Goal: Task Accomplishment & Management: Manage account settings

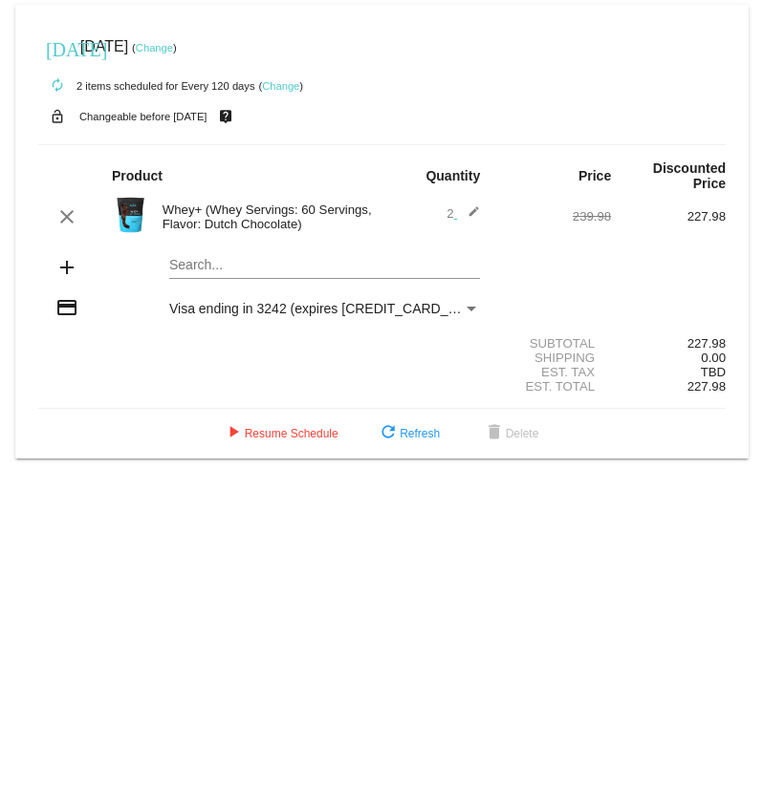
click at [282, 85] on link "Change" at bounding box center [280, 85] width 37 height 11
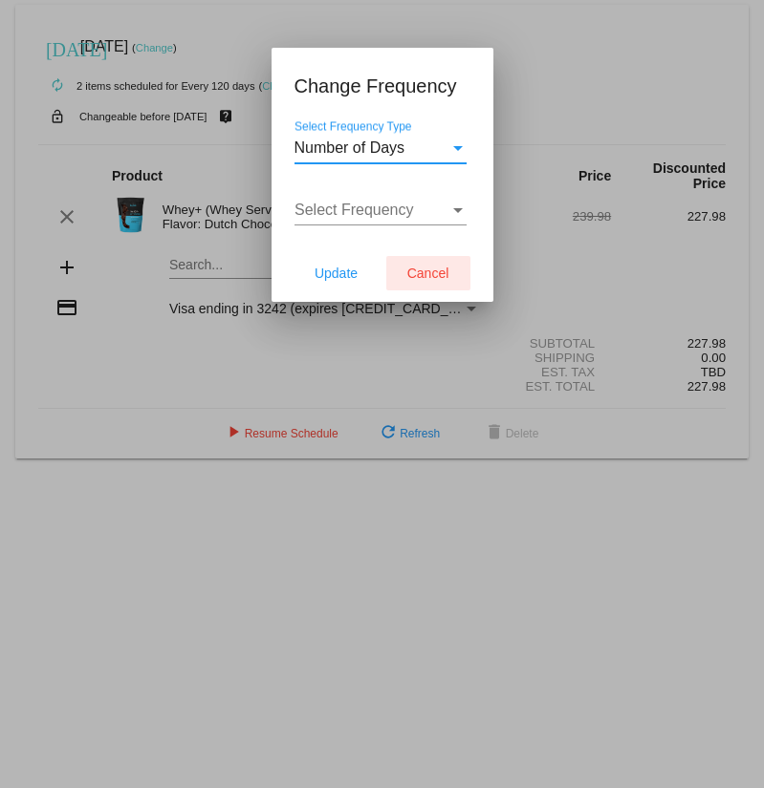
click at [438, 268] on span "Cancel" at bounding box center [428, 273] width 42 height 15
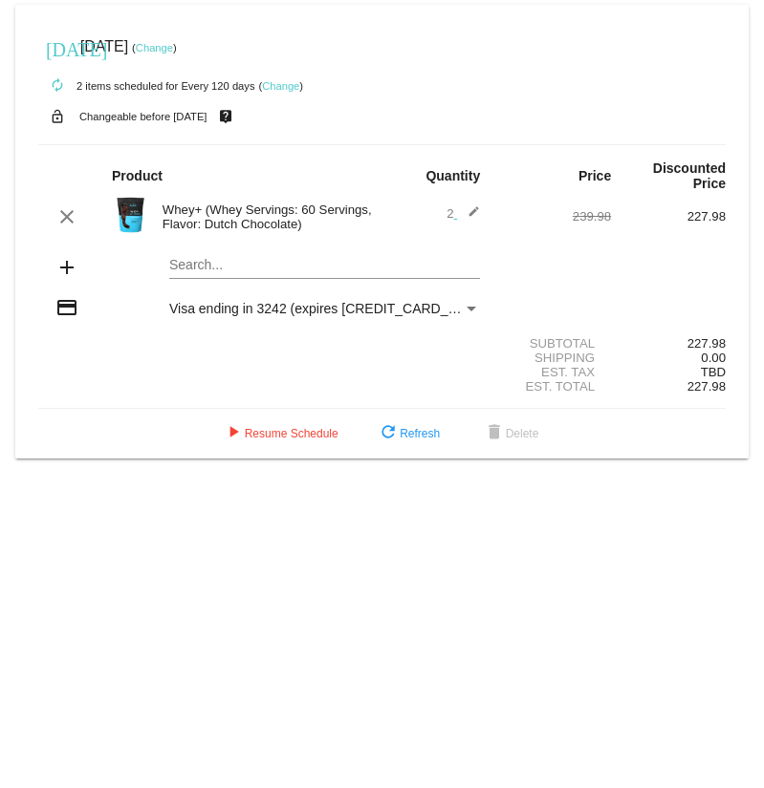
click at [194, 54] on div "[DATE] [DATE] ( Change )" at bounding box center [381, 47] width 687 height 38
click at [173, 50] on link "Change" at bounding box center [154, 47] width 37 height 11
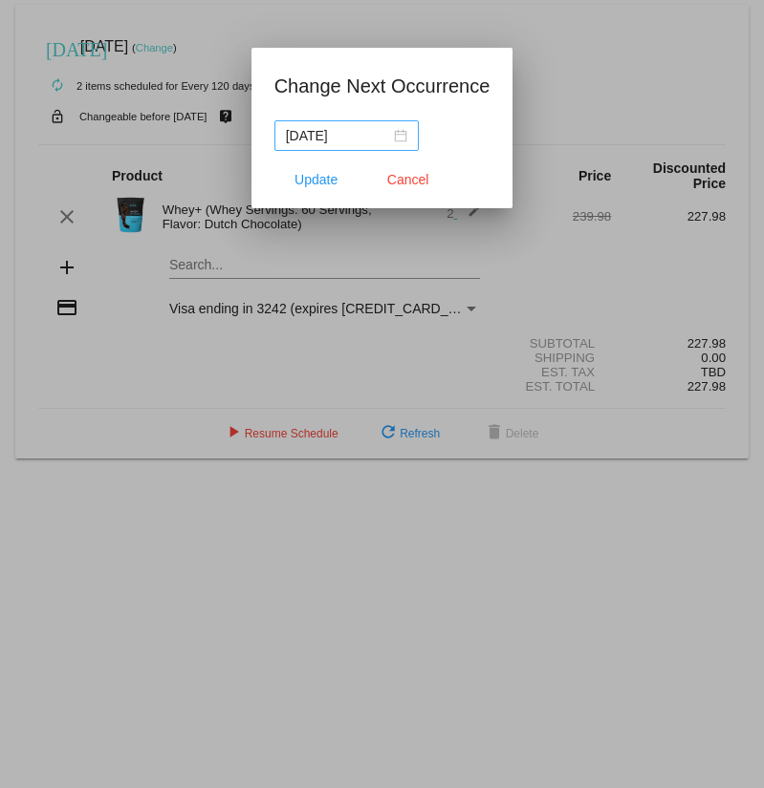
click at [389, 135] on div "[DATE]" at bounding box center [346, 135] width 121 height 21
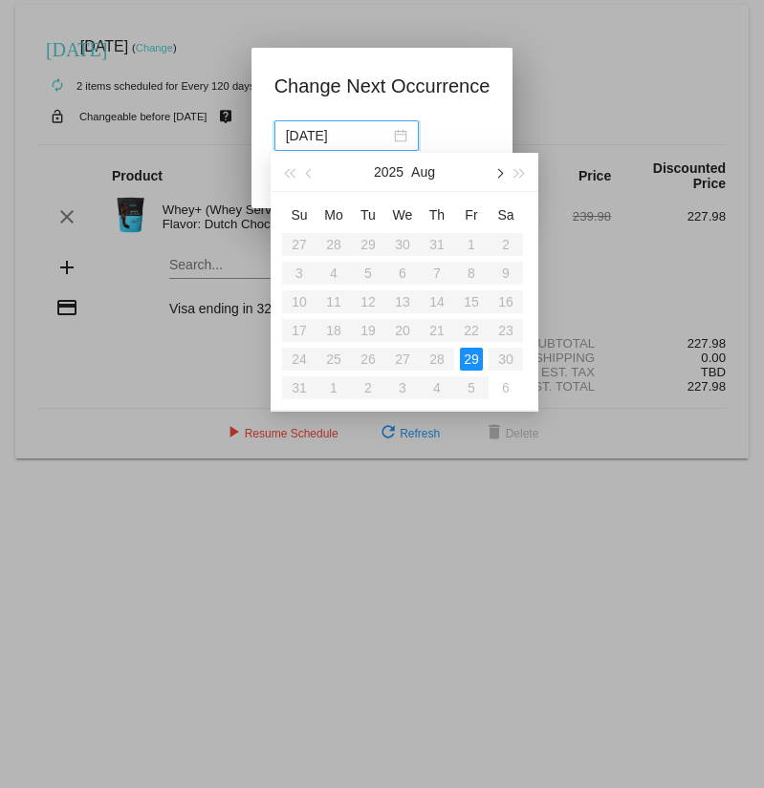
click at [503, 172] on button "button" at bounding box center [497, 172] width 21 height 38
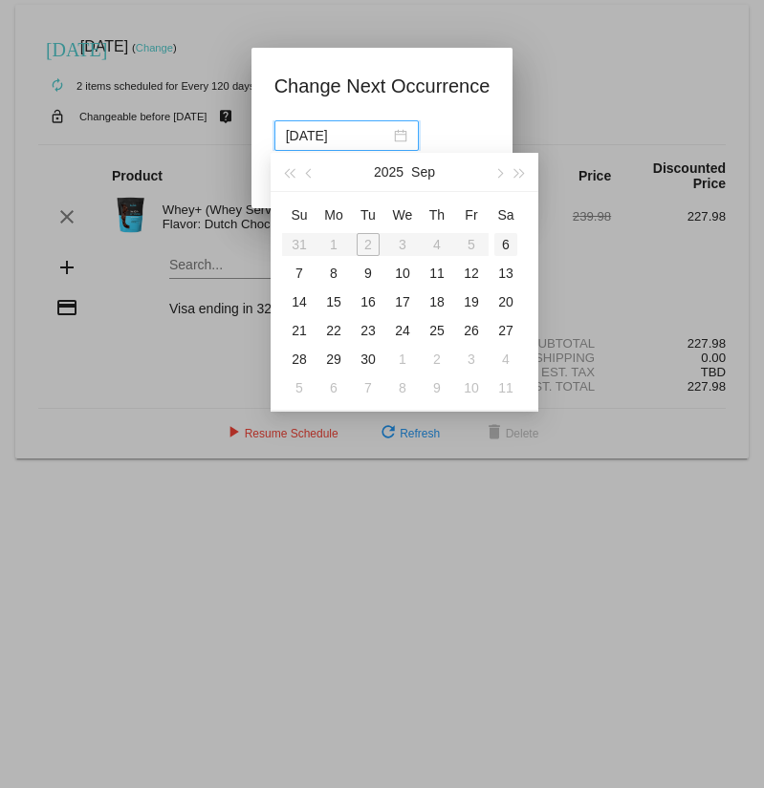
click at [506, 243] on div "6" at bounding box center [505, 244] width 23 height 23
type input "[DATE]"
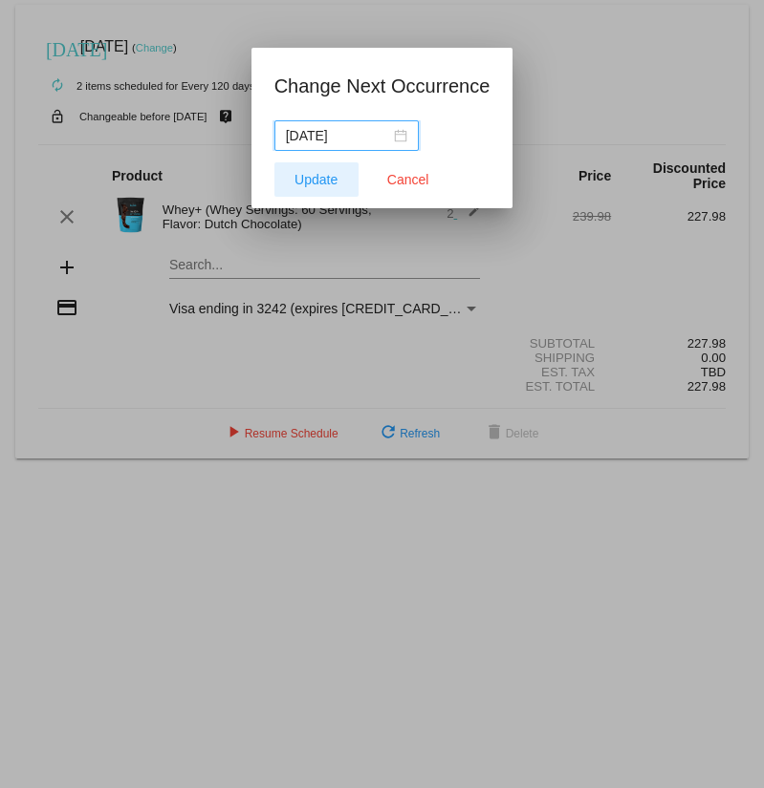
click at [320, 184] on span "Update" at bounding box center [315, 179] width 43 height 15
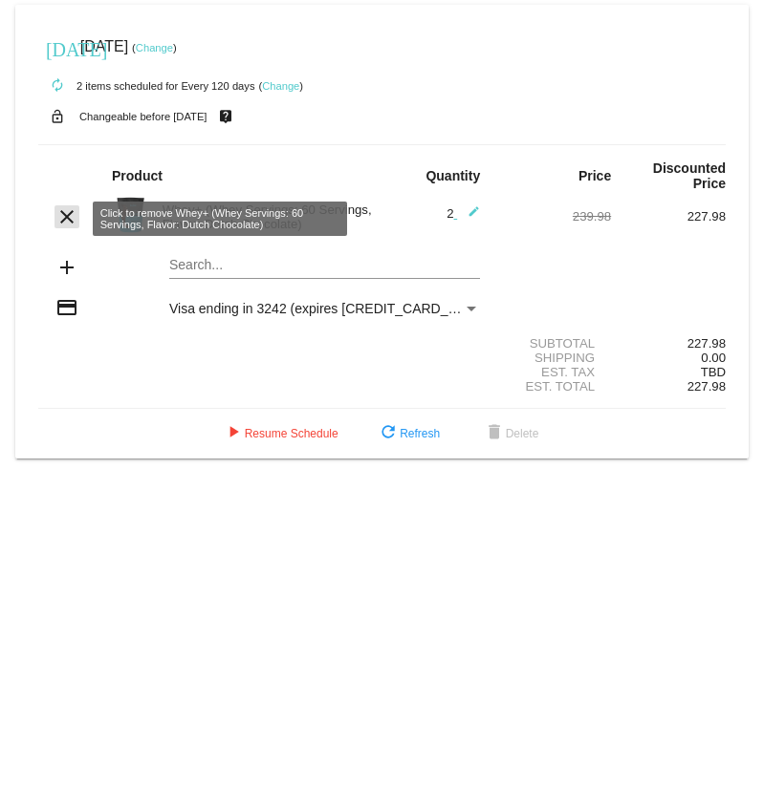
click at [65, 211] on mat-icon "clear" at bounding box center [66, 216] width 23 height 23
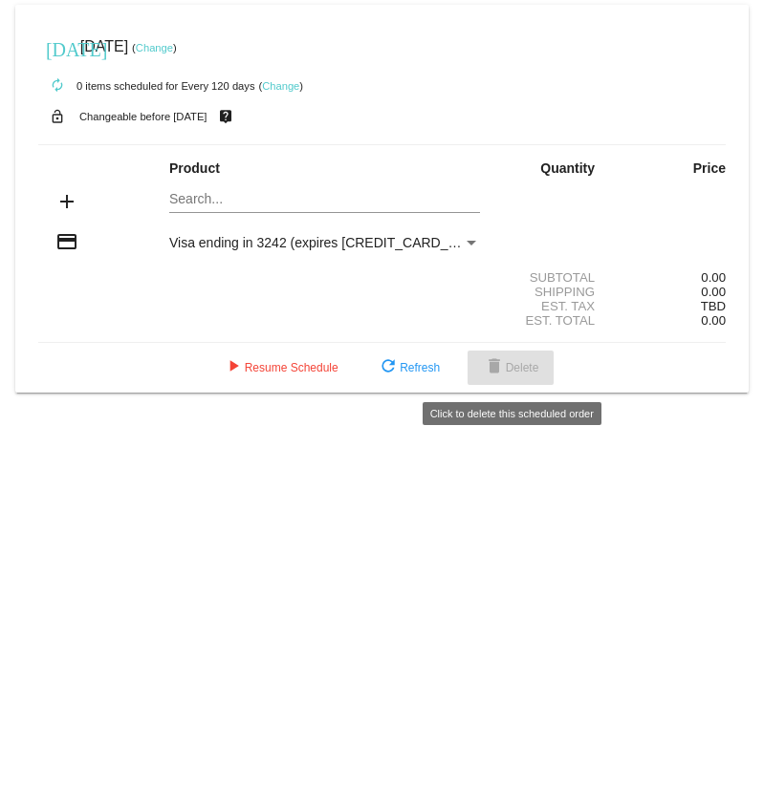
click at [511, 365] on span "delete Delete" at bounding box center [511, 367] width 56 height 13
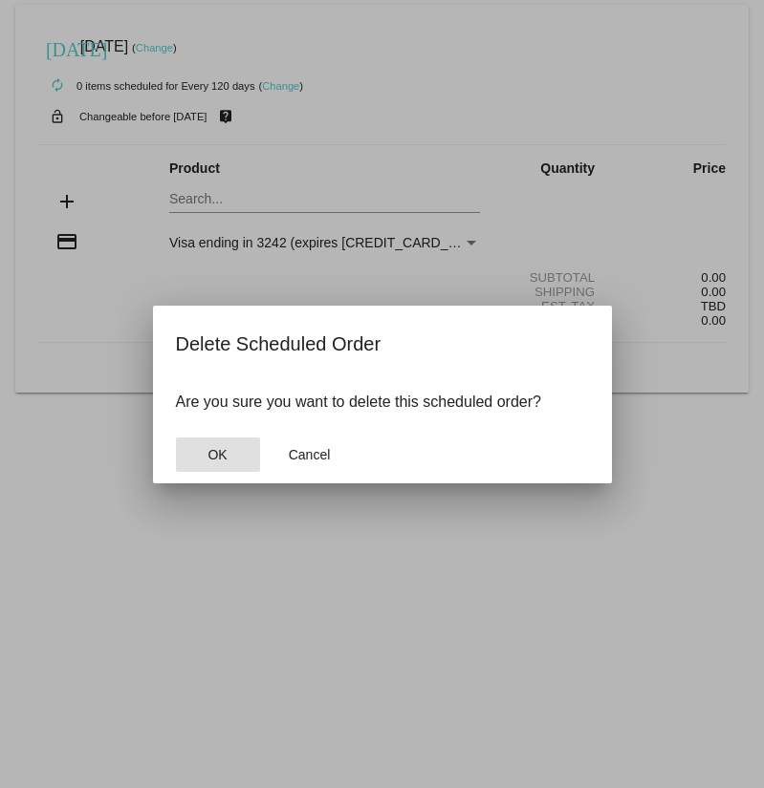
click at [240, 447] on button "OK" at bounding box center [218, 455] width 84 height 34
